Goal: Check status

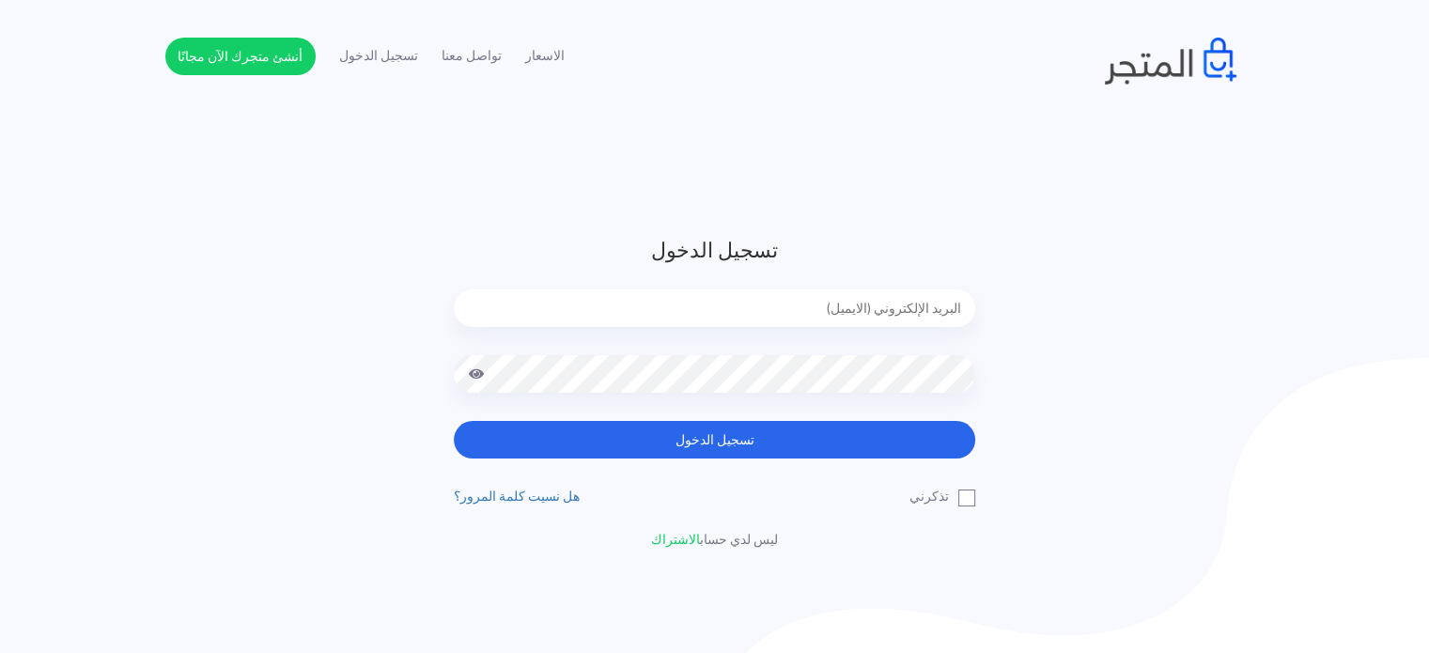
click at [901, 302] on input "email" at bounding box center [714, 308] width 521 height 38
type input "[EMAIL_ADDRESS][DOMAIN_NAME]"
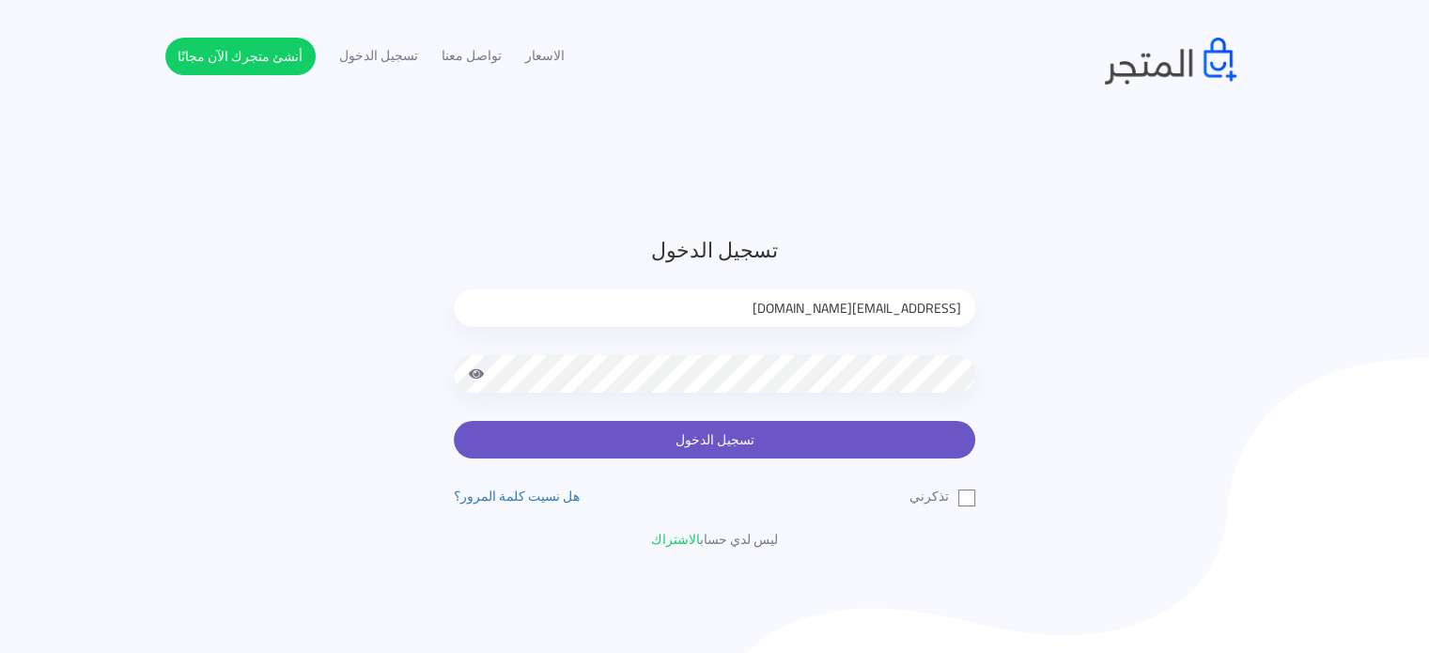
click at [705, 445] on button "تسجيل الدخول" at bounding box center [714, 440] width 521 height 38
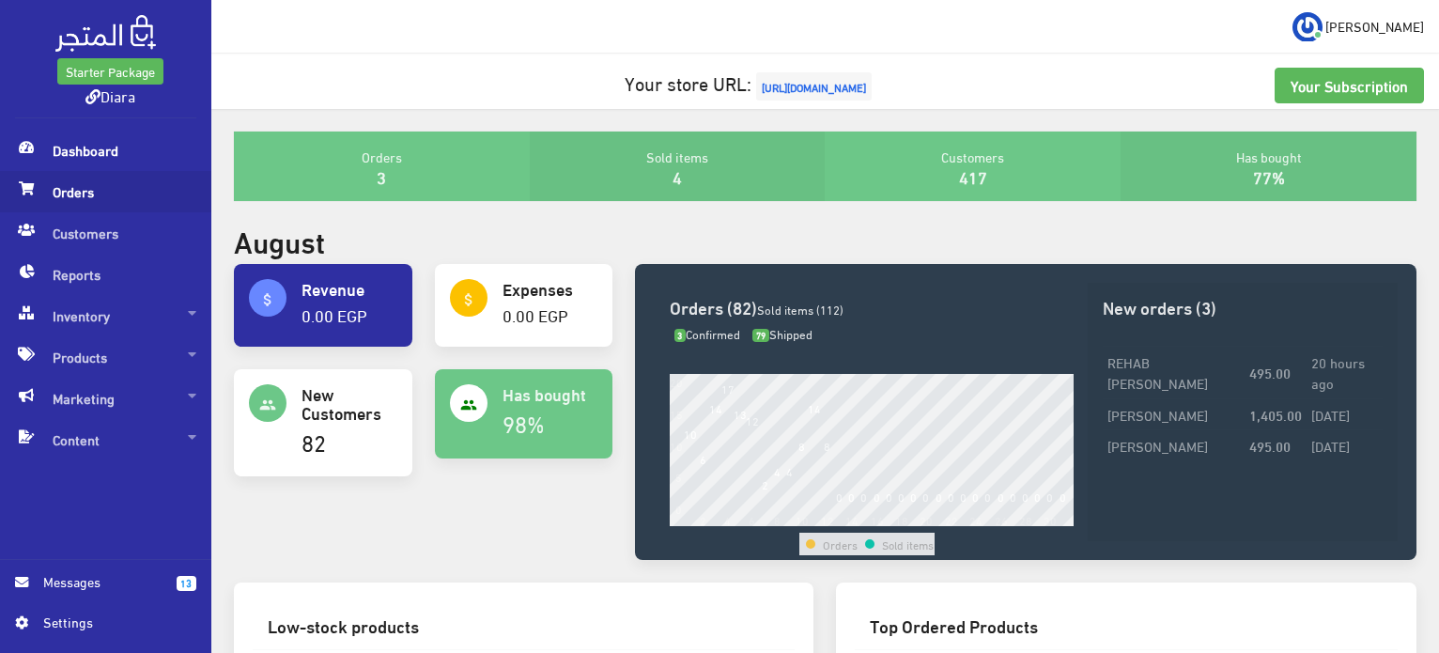
click at [106, 199] on span "Orders" at bounding box center [105, 191] width 181 height 41
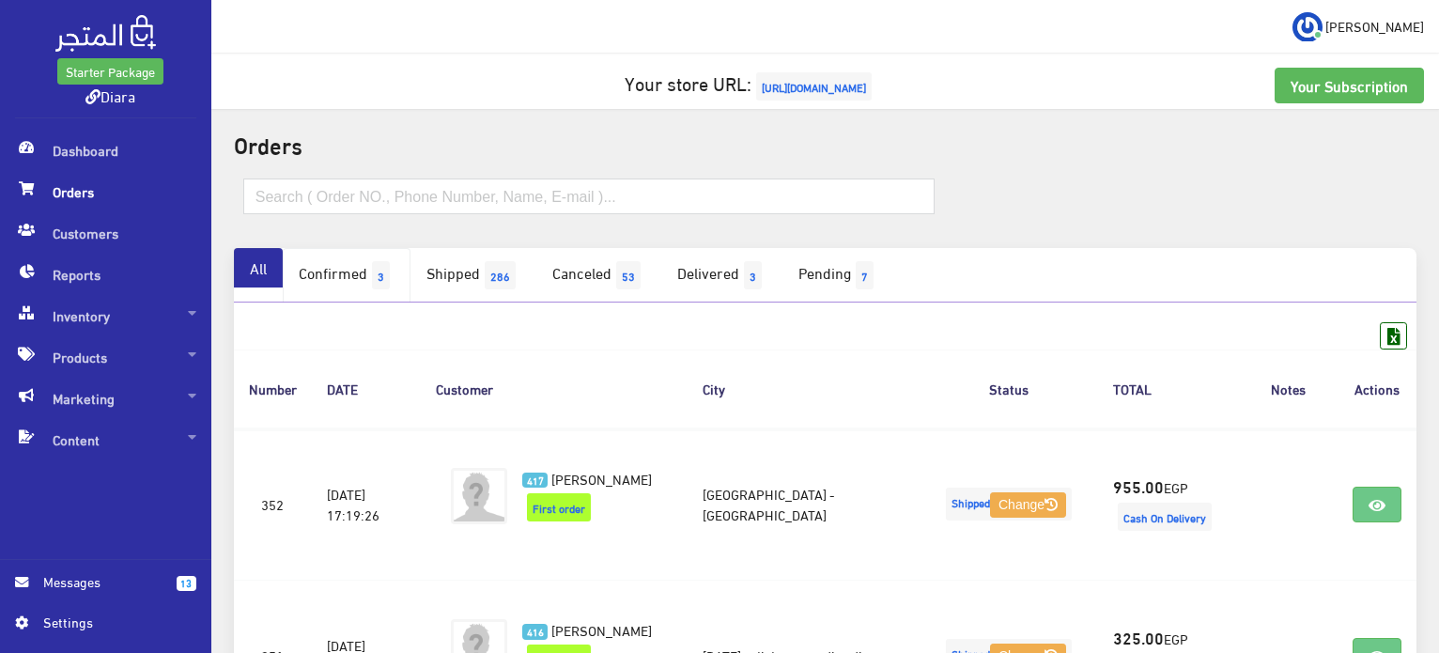
drag, startPoint x: 363, startPoint y: 285, endPoint x: 386, endPoint y: 281, distance: 23.8
click at [364, 285] on link "Confirmed 3" at bounding box center [347, 275] width 128 height 54
